Goal: Use online tool/utility

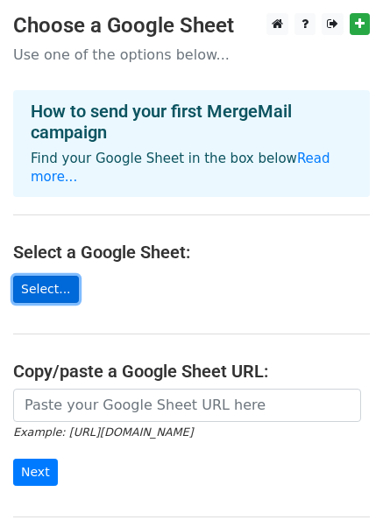
click at [52, 278] on link "Select..." at bounding box center [46, 289] width 66 height 27
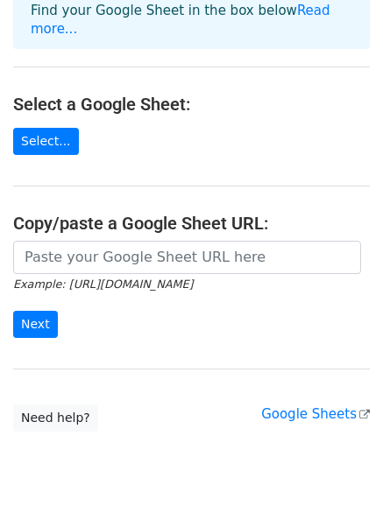
scroll to position [181, 0]
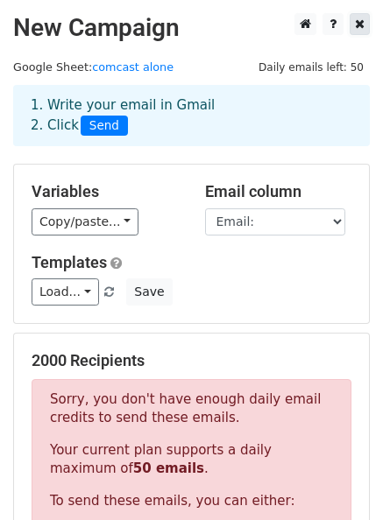
click at [369, 20] on link at bounding box center [360, 24] width 20 height 22
